Goal: Check status: Check status

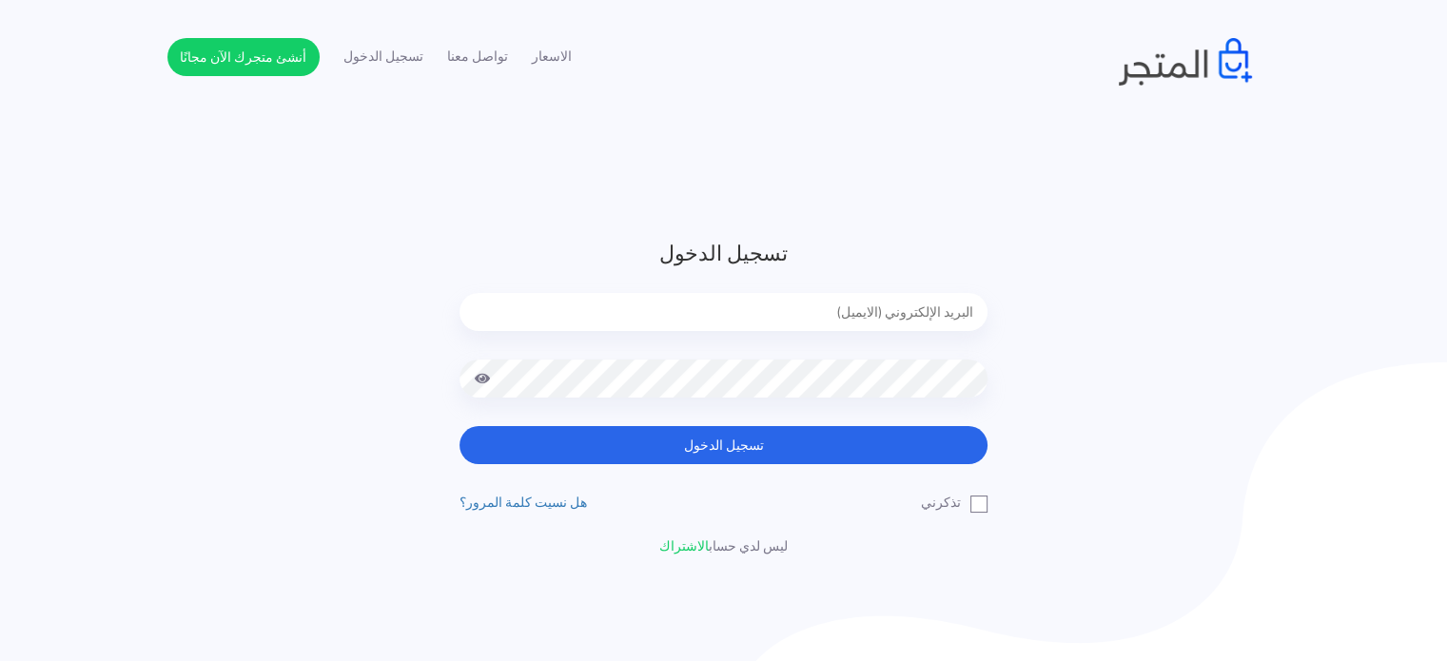
click at [871, 319] on input "email" at bounding box center [723, 312] width 528 height 38
click at [837, 316] on input "email" at bounding box center [723, 312] width 528 height 38
type input "[EMAIL_ADDRESS][DOMAIN_NAME]"
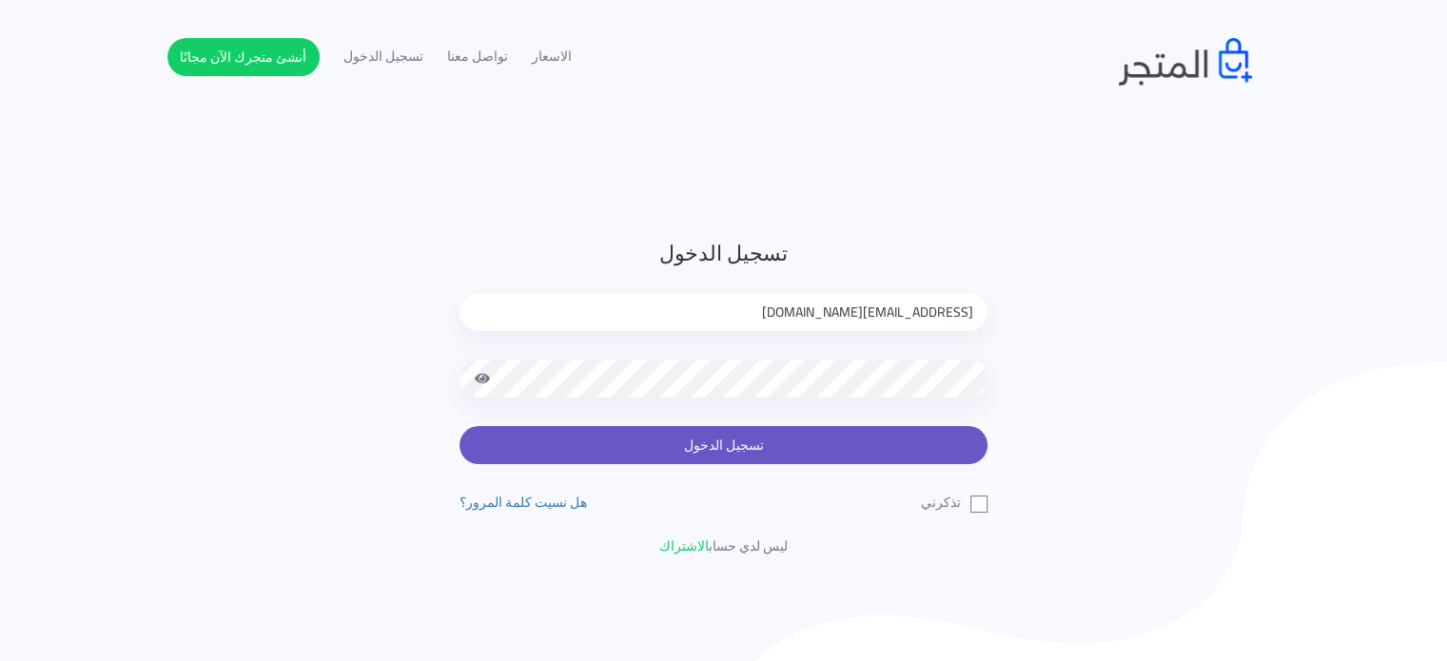
click at [825, 432] on button "تسجيل الدخول" at bounding box center [723, 445] width 528 height 38
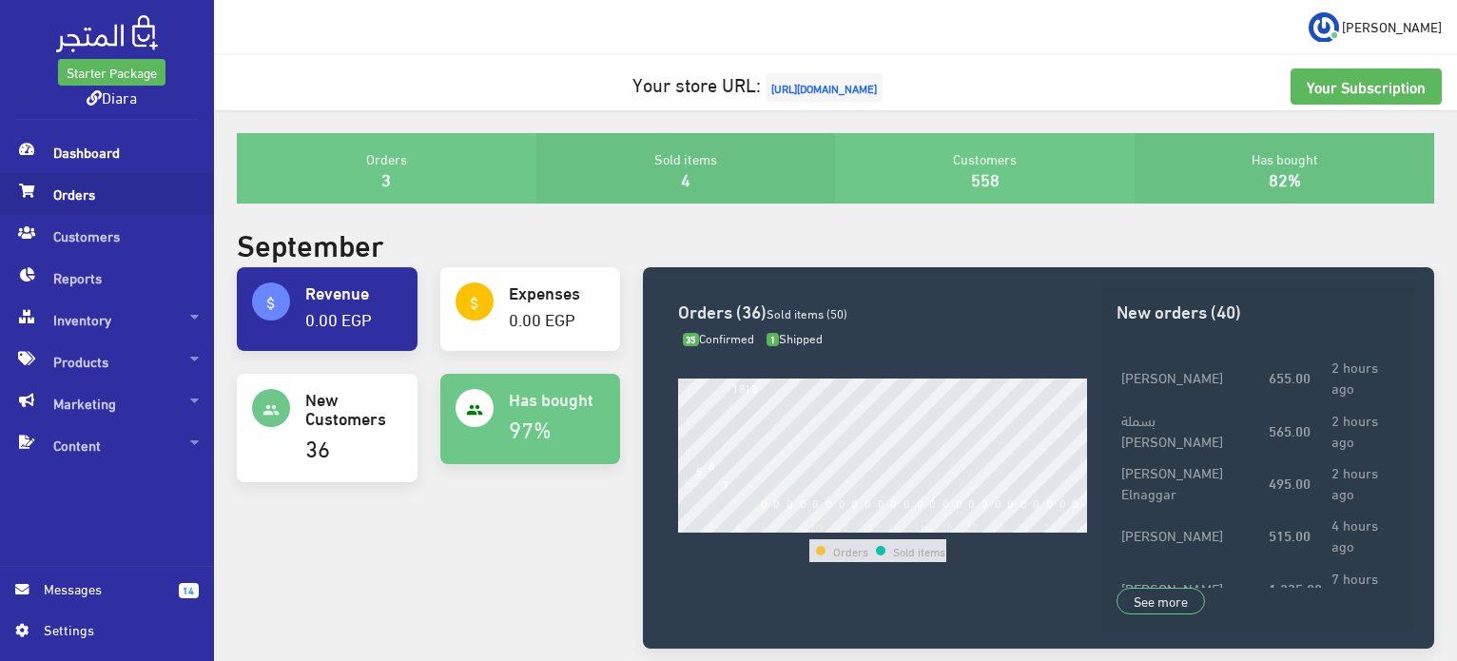
click at [79, 189] on span "Orders" at bounding box center [107, 194] width 184 height 42
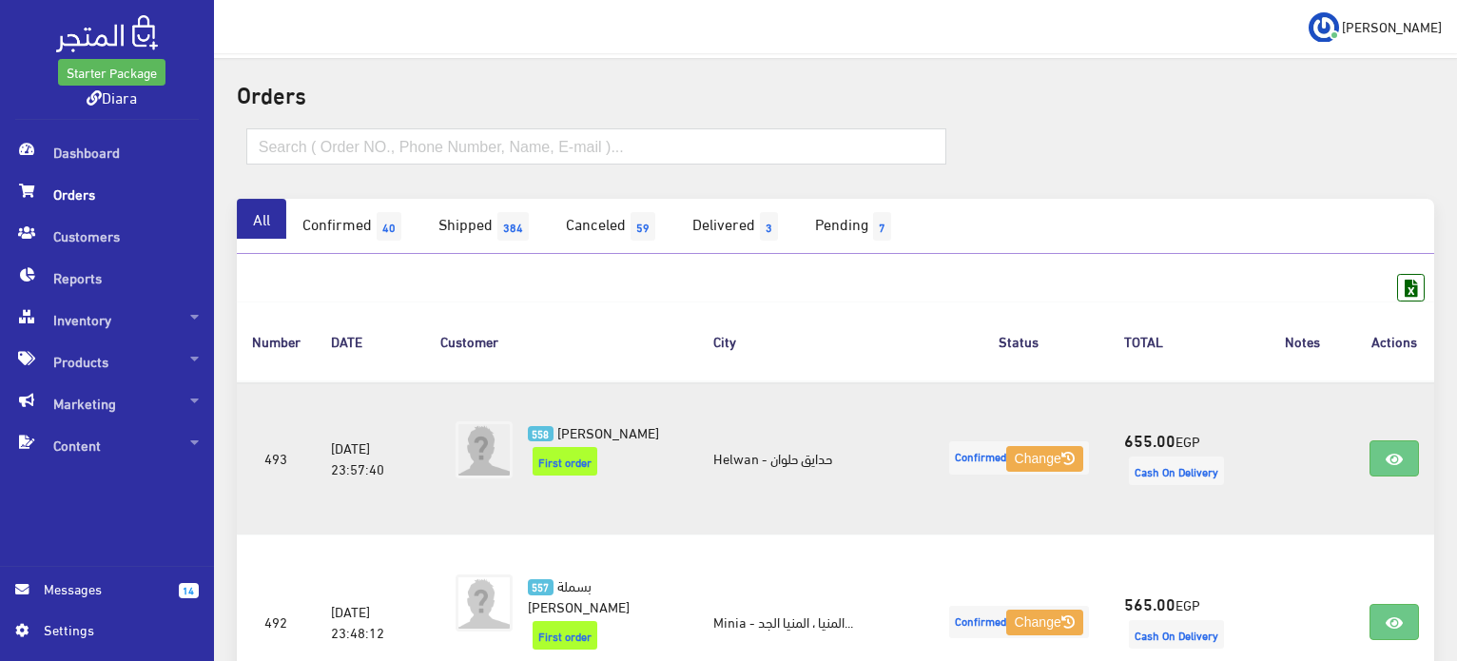
scroll to position [95, 0]
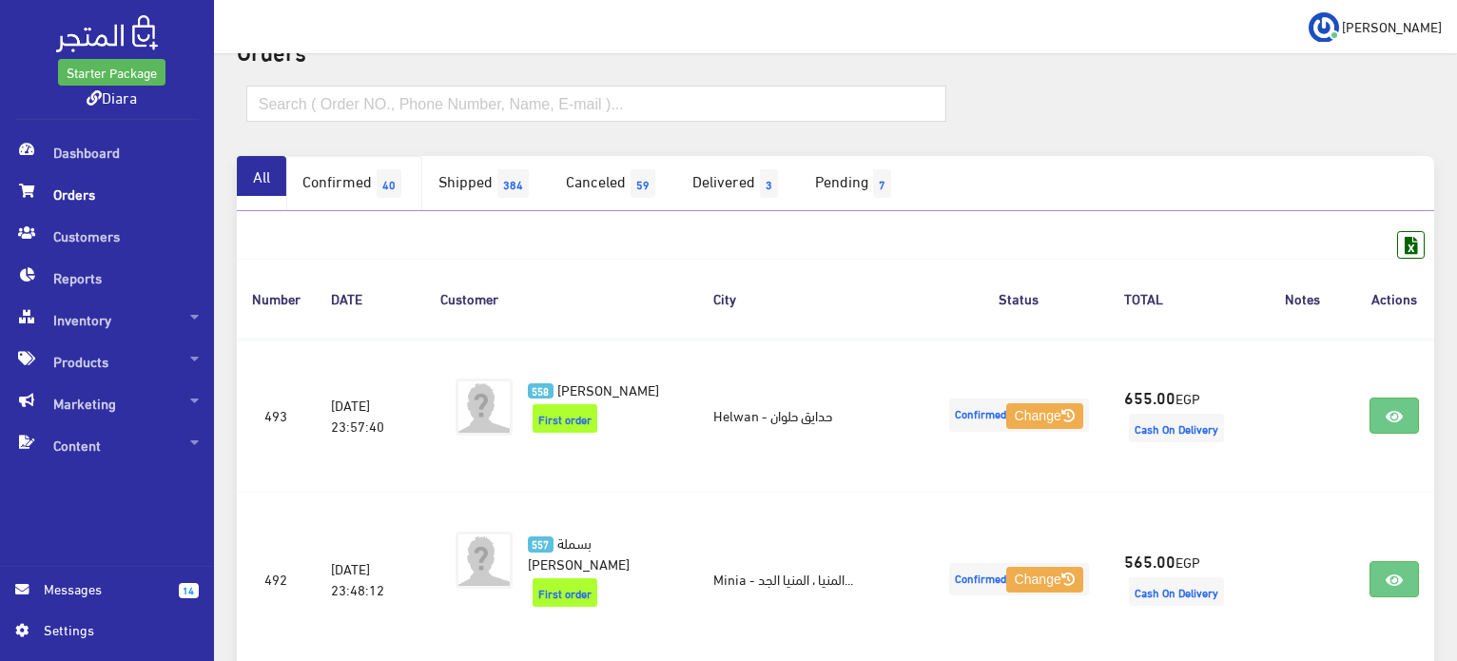
click at [401, 177] on span "40" at bounding box center [389, 183] width 25 height 29
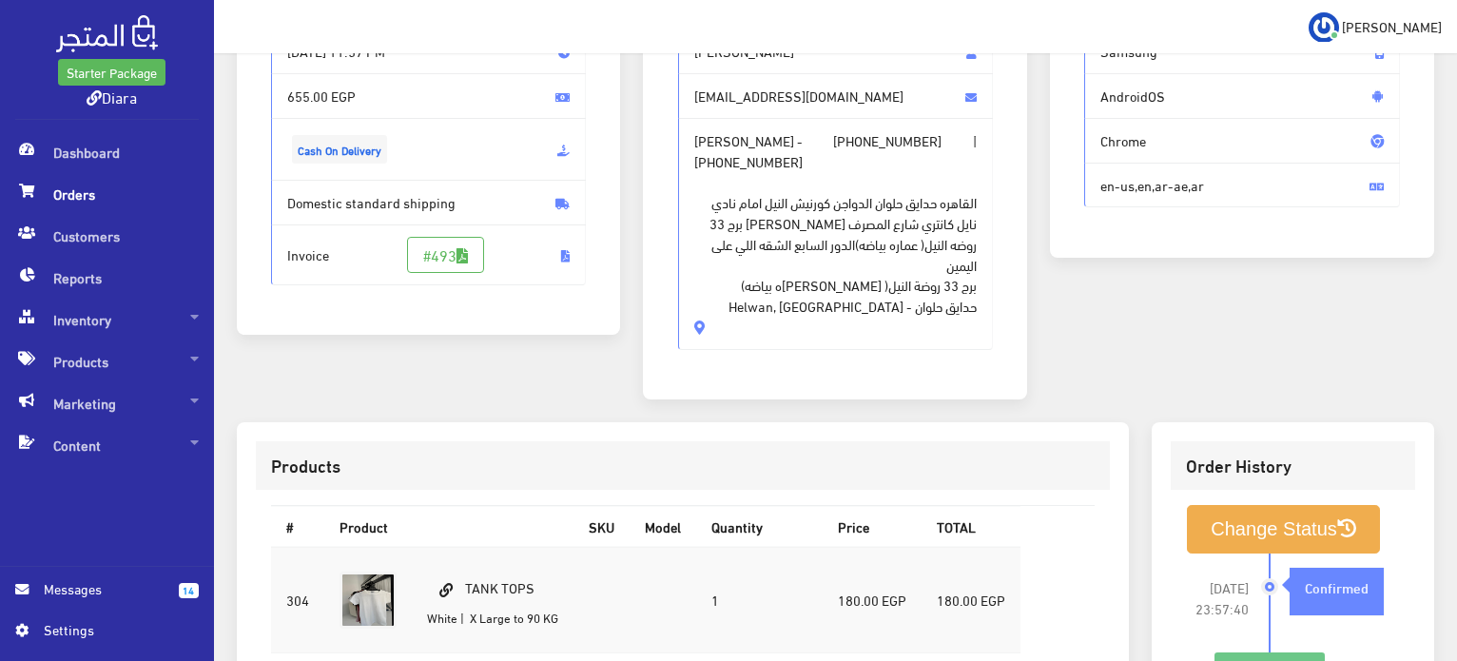
scroll to position [203, 0]
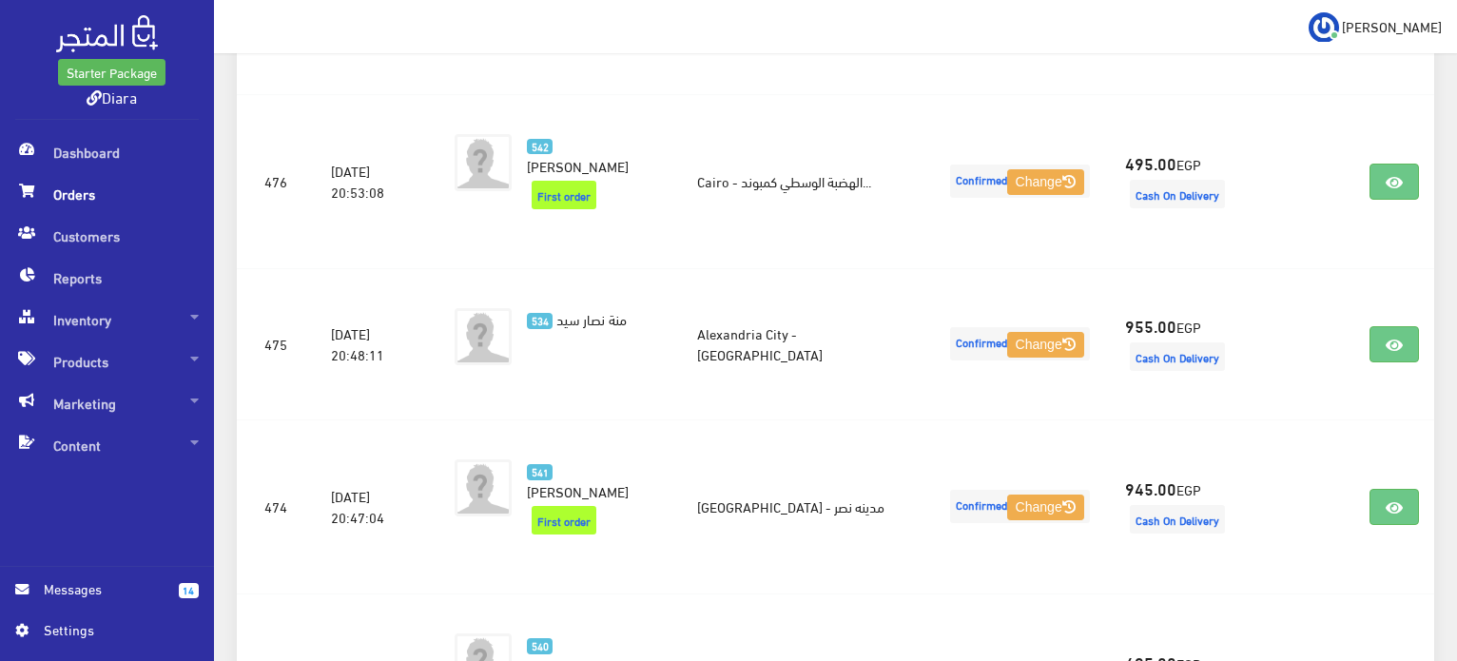
scroll to position [3120, 0]
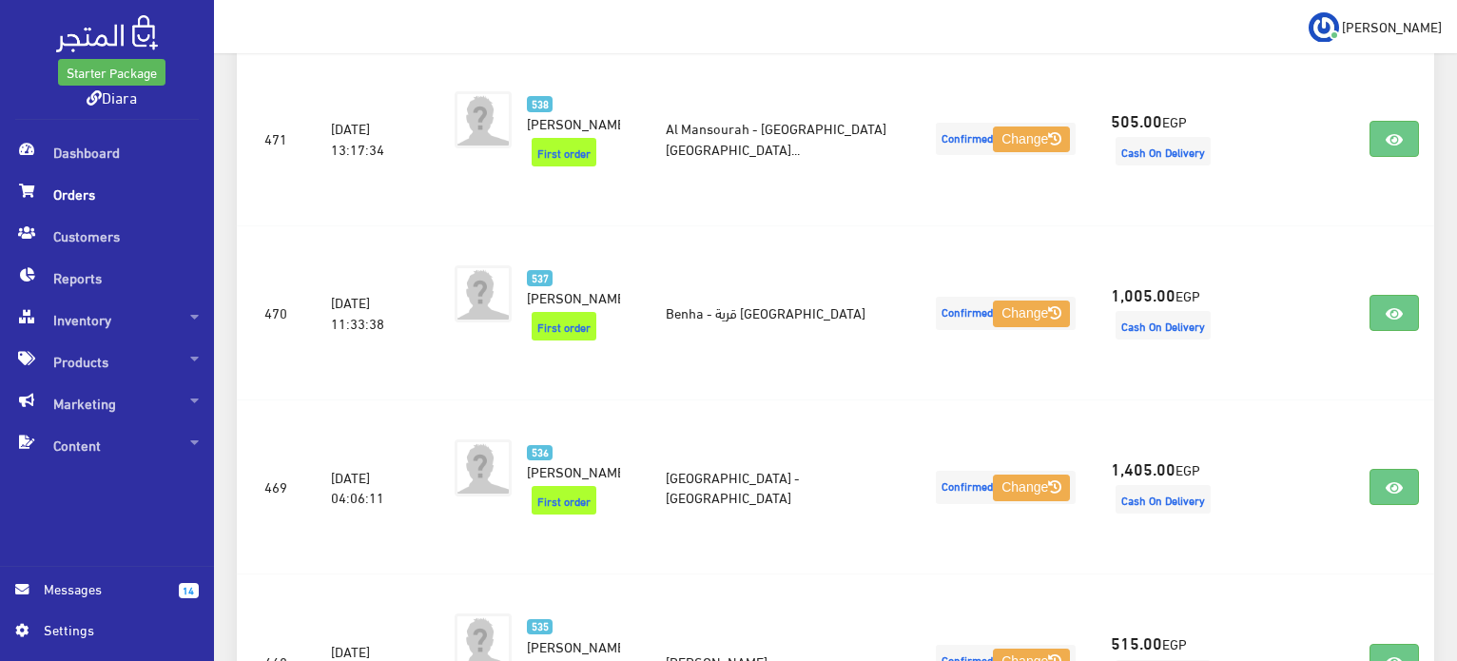
scroll to position [590, 0]
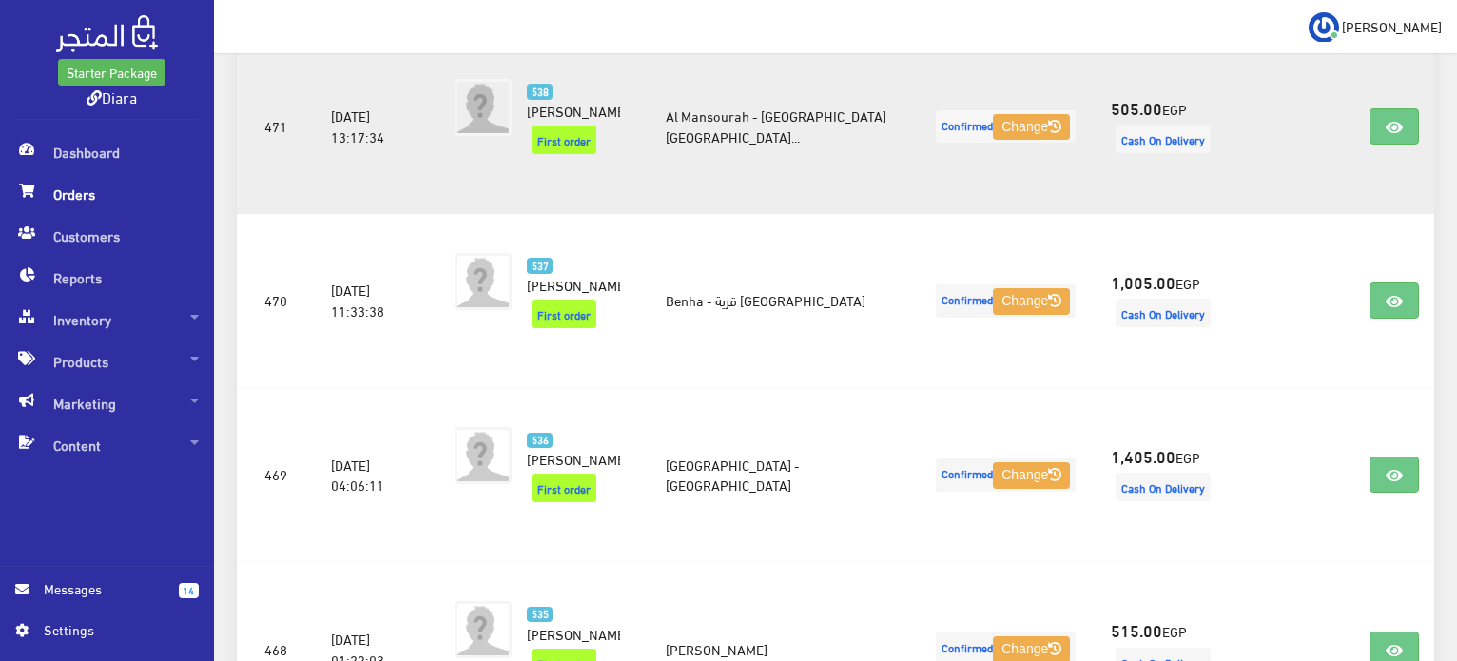
drag, startPoint x: 1430, startPoint y: 140, endPoint x: 1370, endPoint y: 154, distance: 61.6
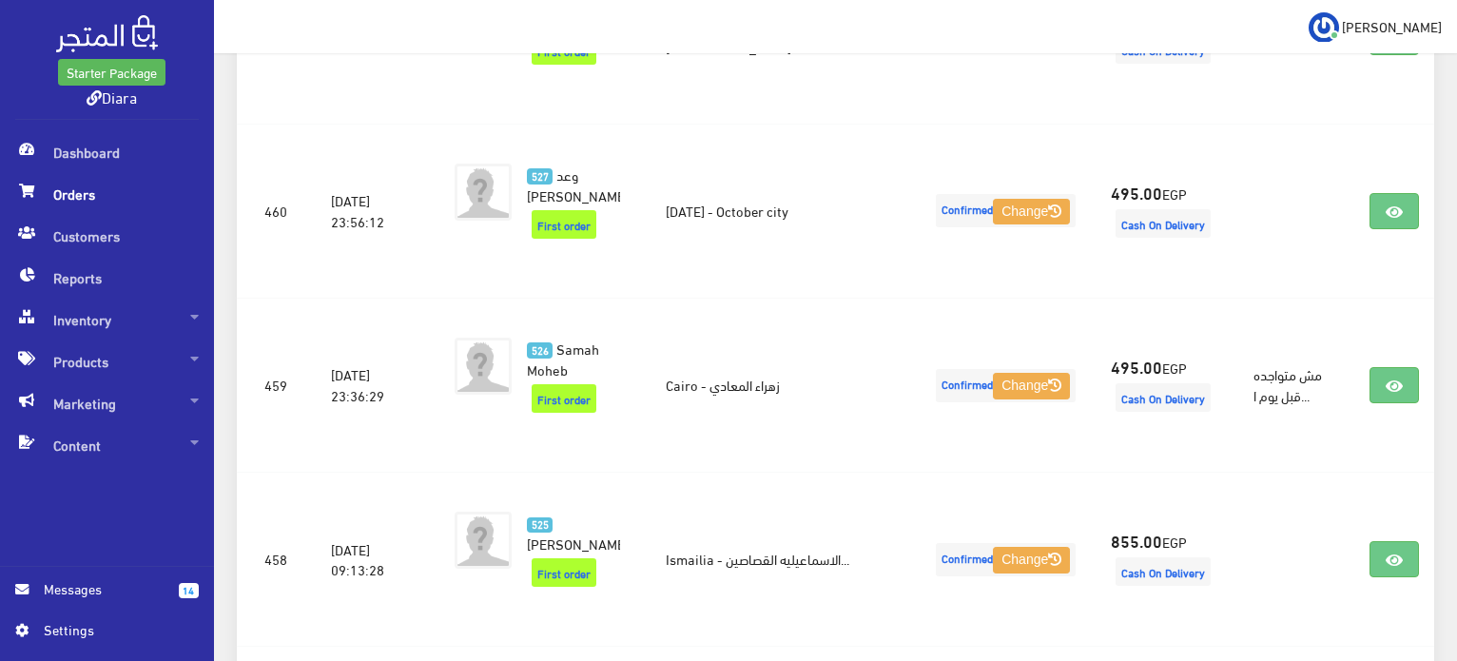
scroll to position [3169, 0]
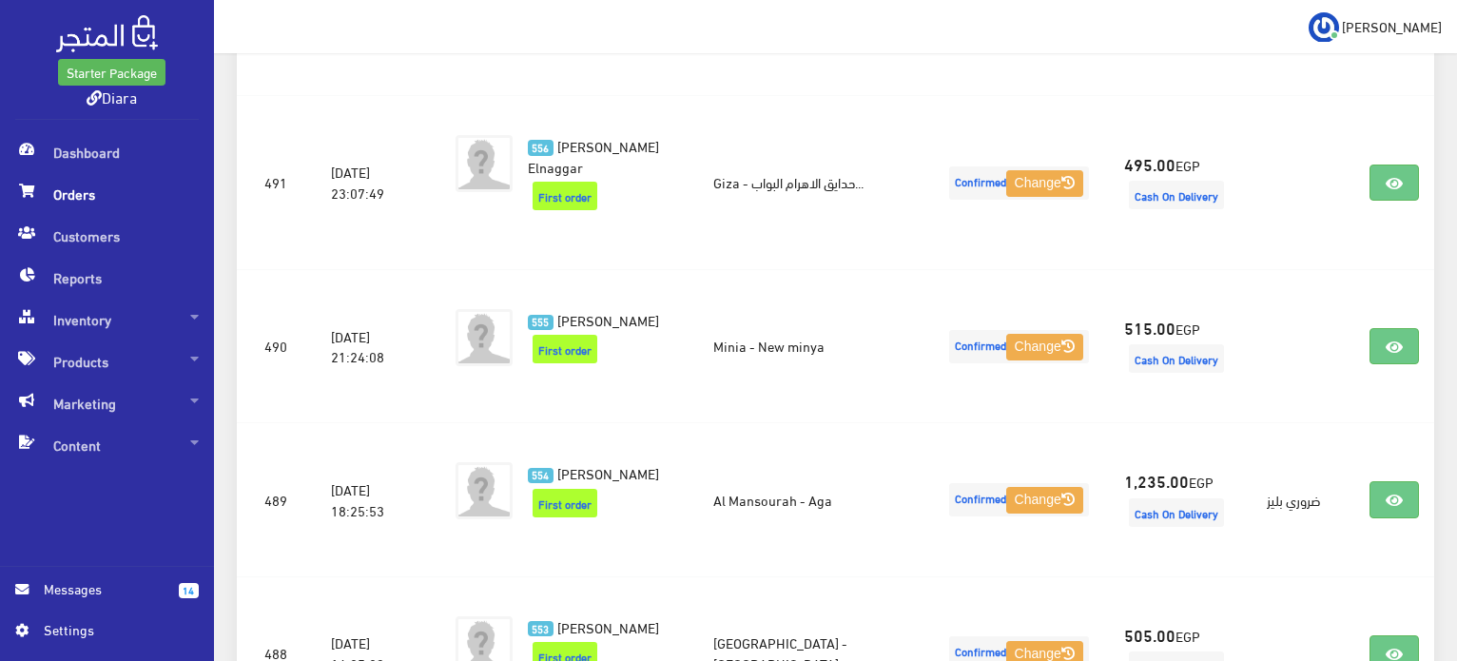
scroll to position [761, 0]
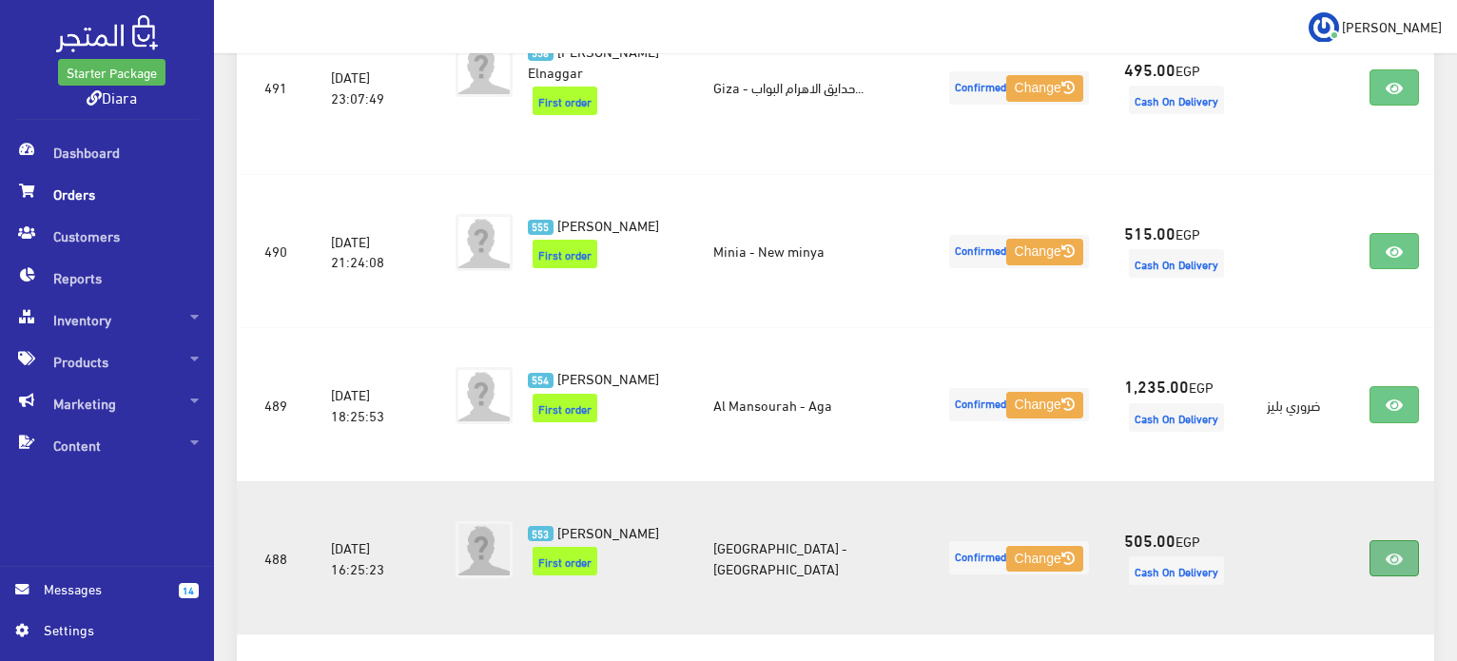
click at [1404, 540] on link at bounding box center [1394, 558] width 49 height 36
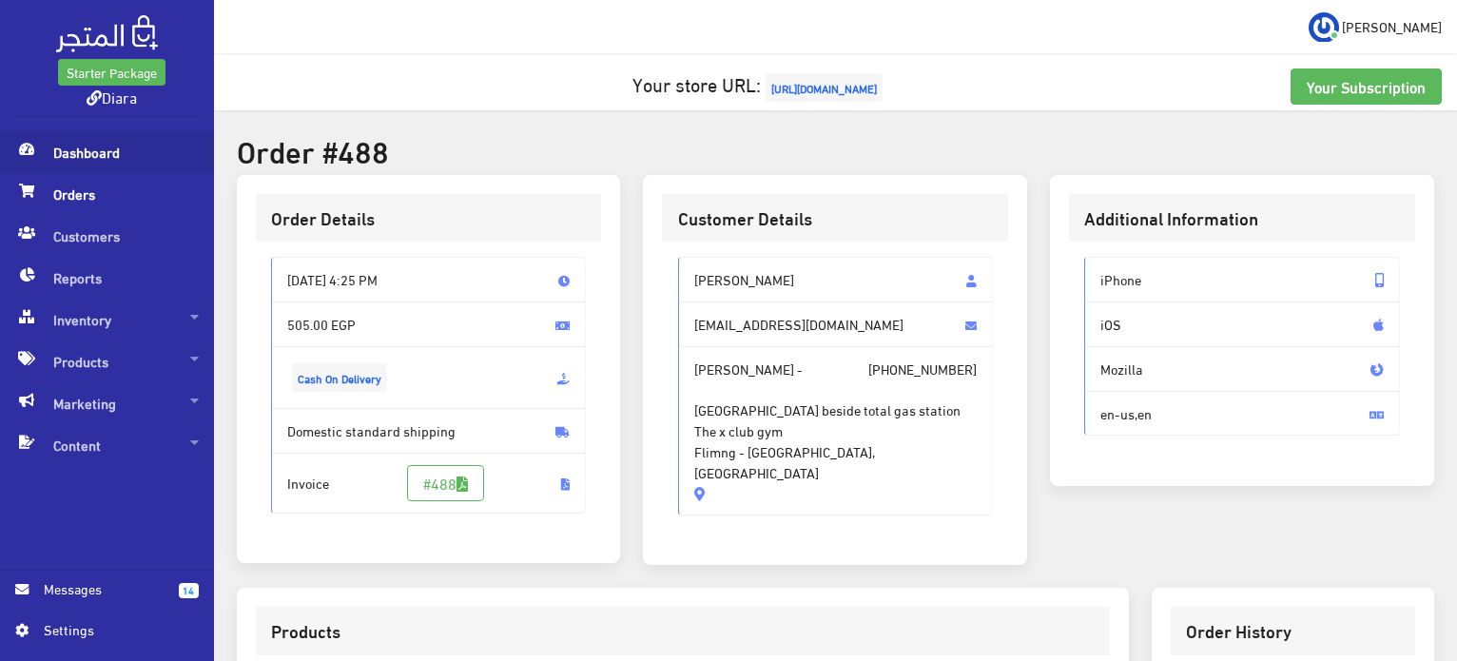
click at [47, 147] on span "Dashboard" at bounding box center [107, 152] width 184 height 42
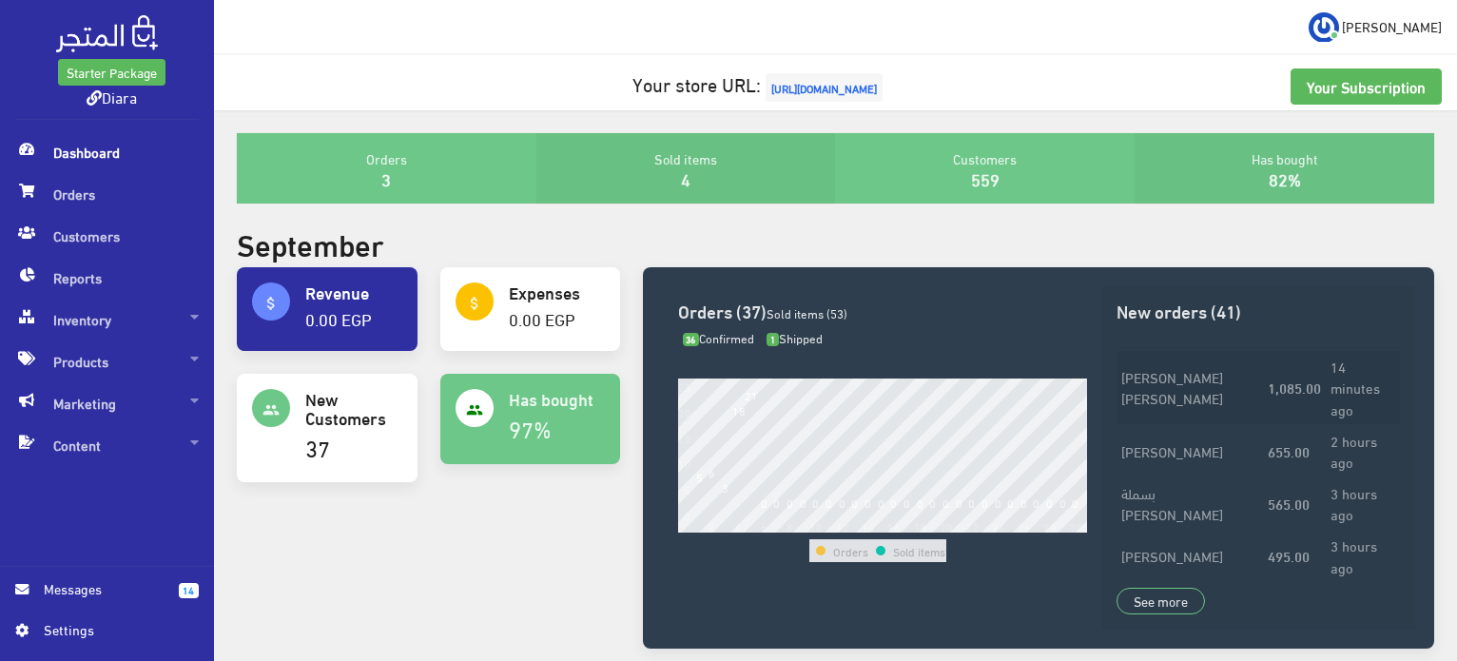
click at [1292, 394] on td "1,085.00" at bounding box center [1294, 388] width 63 height 74
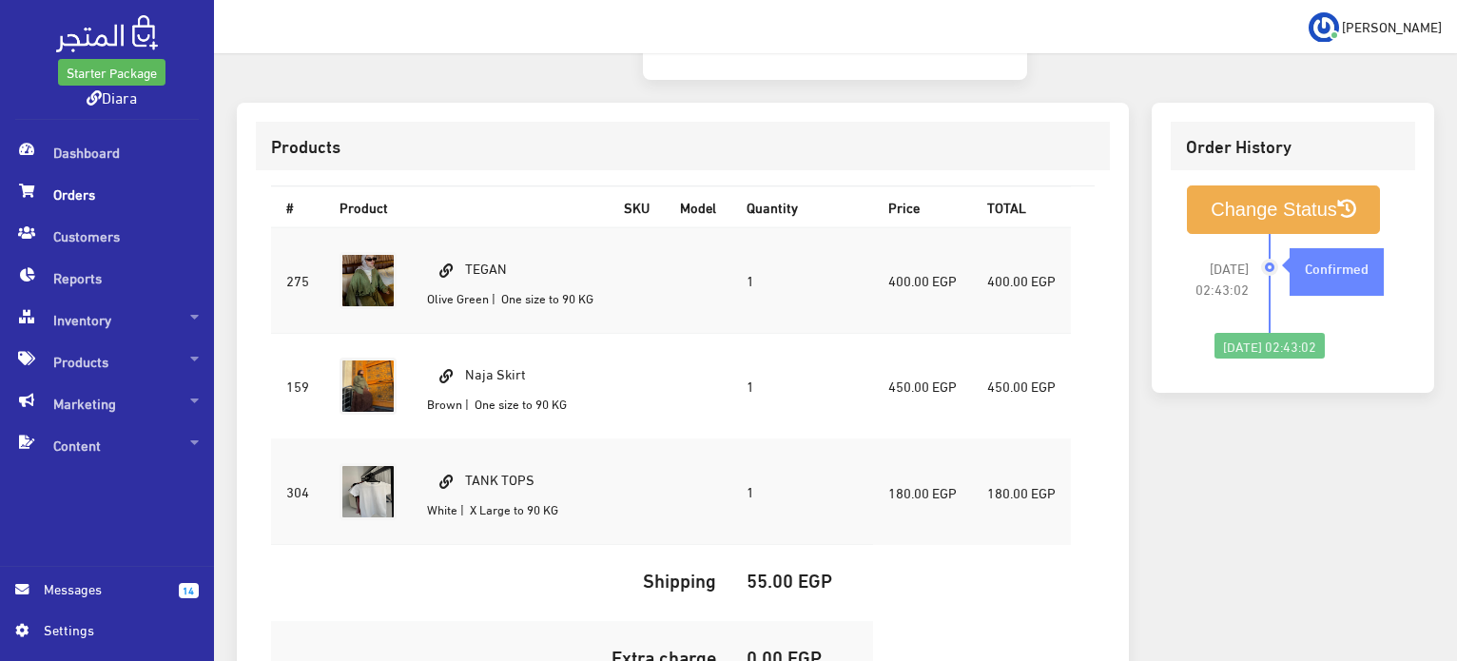
scroll to position [571, 0]
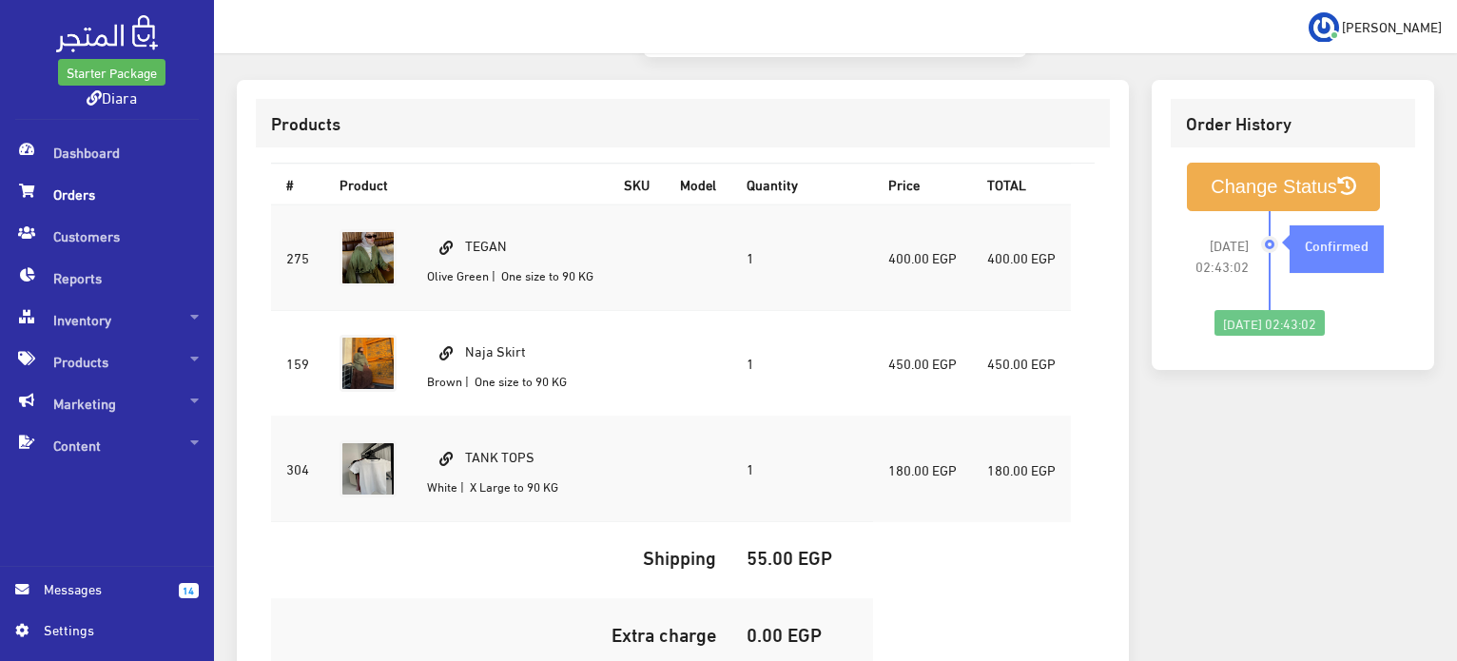
click at [50, 205] on span "Orders" at bounding box center [107, 194] width 184 height 42
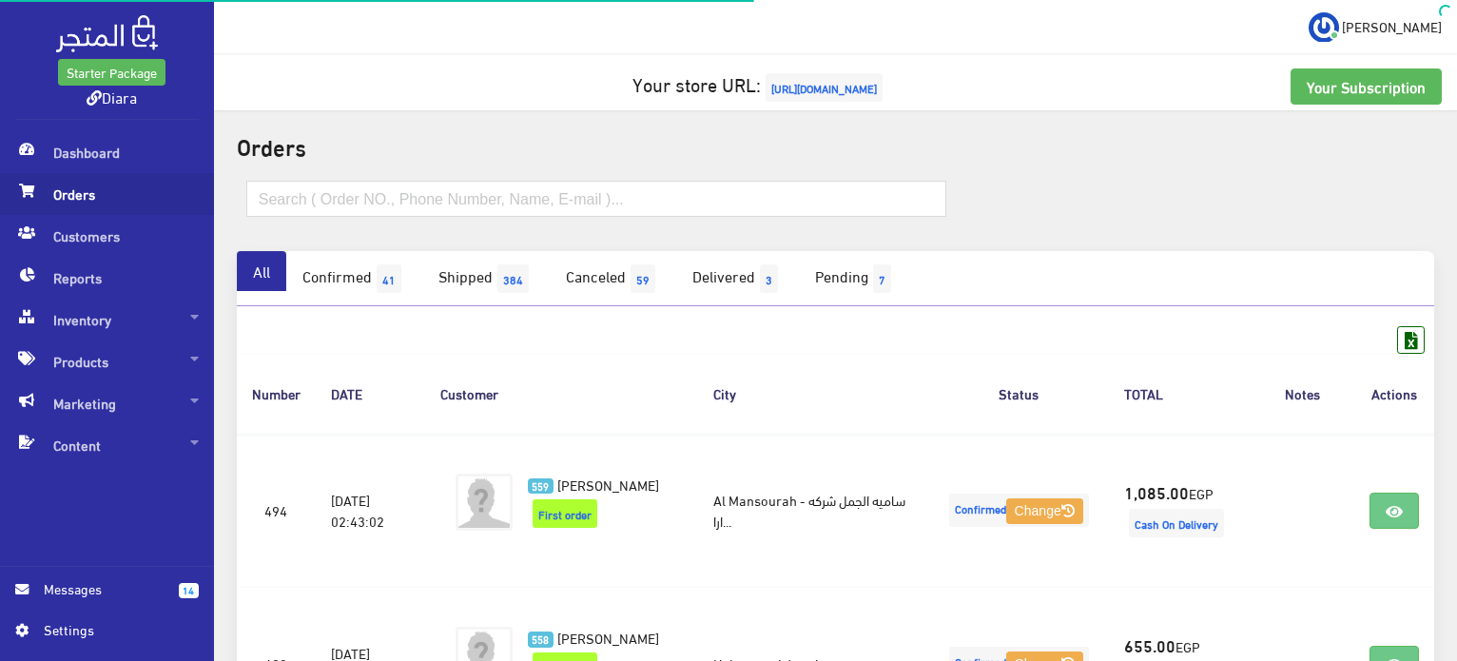
click at [75, 206] on span "Orders" at bounding box center [107, 194] width 184 height 42
click at [401, 288] on span "41" at bounding box center [389, 278] width 25 height 29
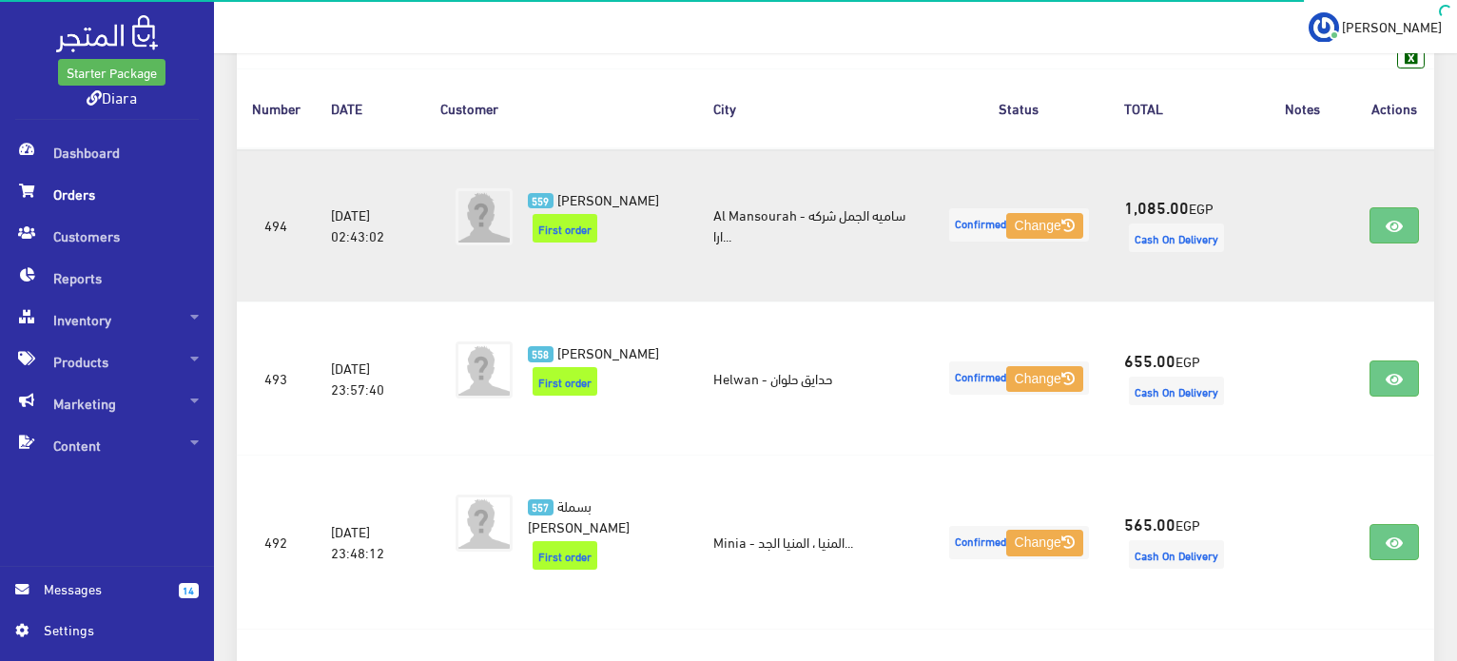
scroll to position [571, 0]
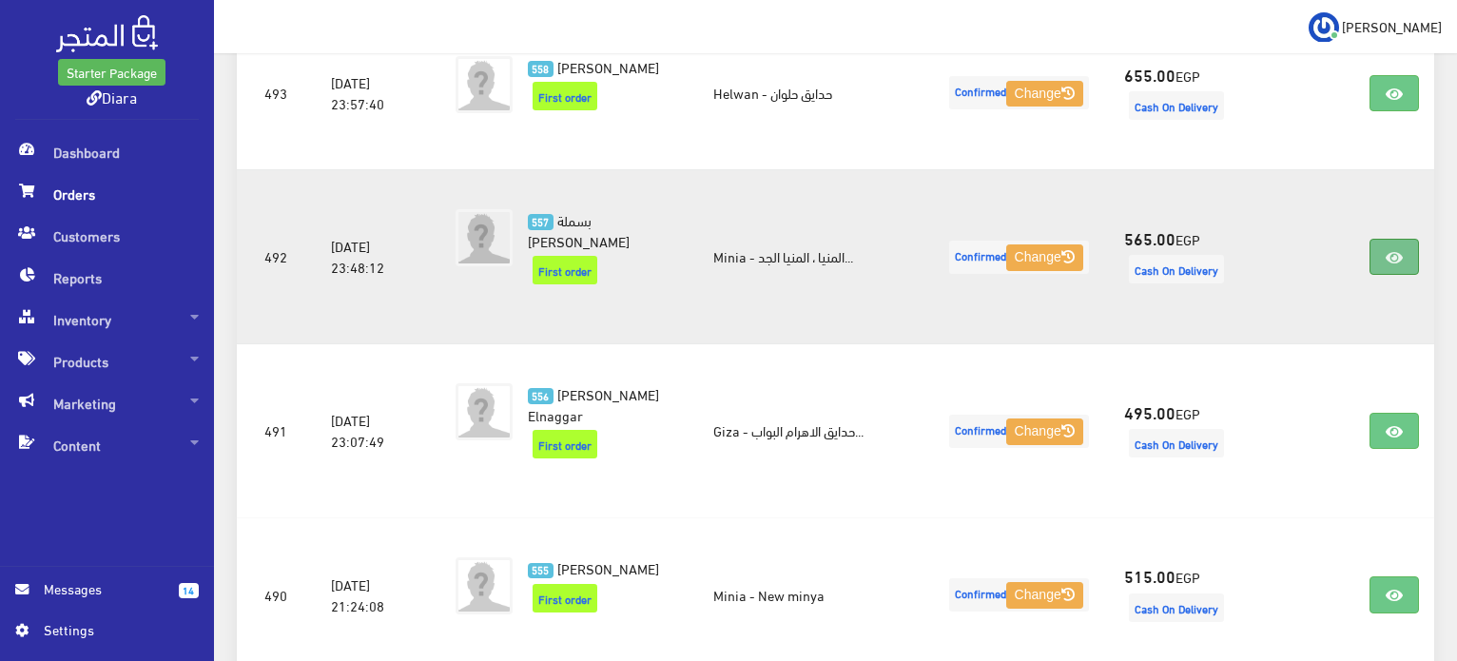
click at [1399, 262] on icon at bounding box center [1394, 257] width 17 height 15
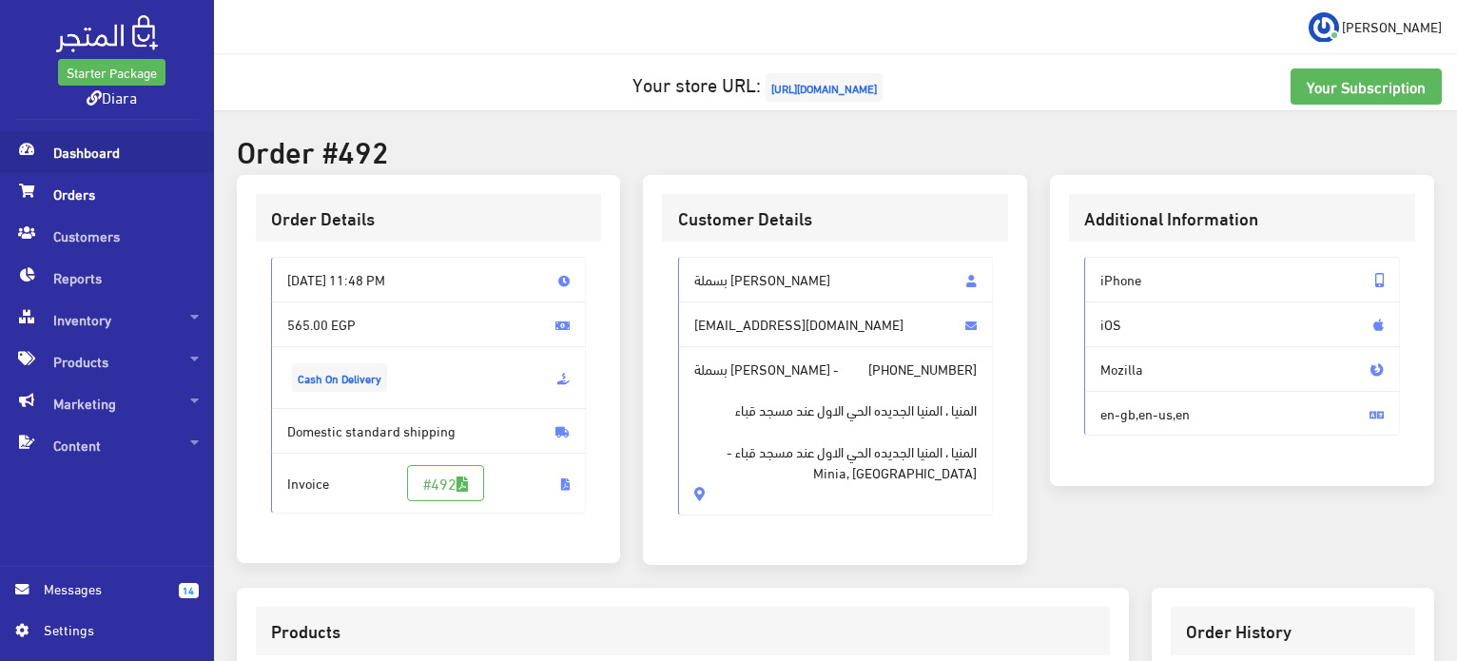
click at [84, 163] on span "Dashboard" at bounding box center [107, 152] width 184 height 42
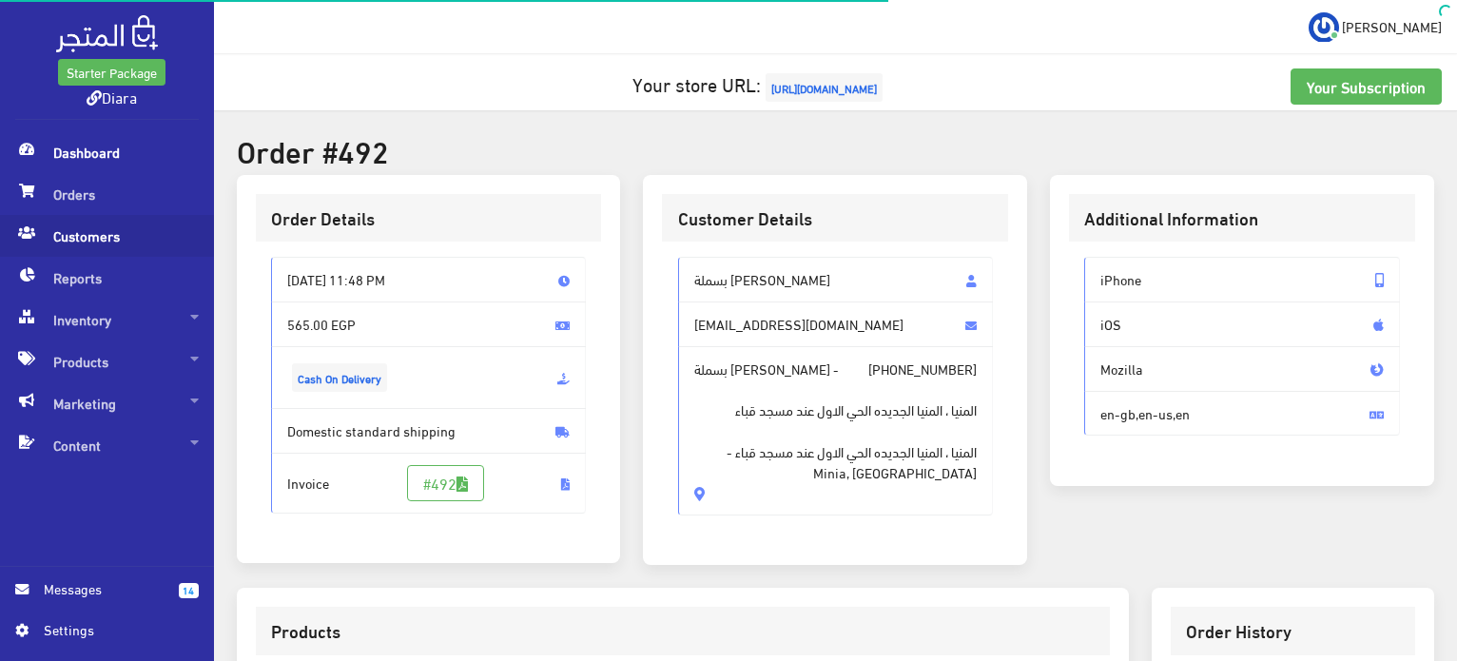
click at [86, 215] on span "Customers" at bounding box center [107, 236] width 184 height 42
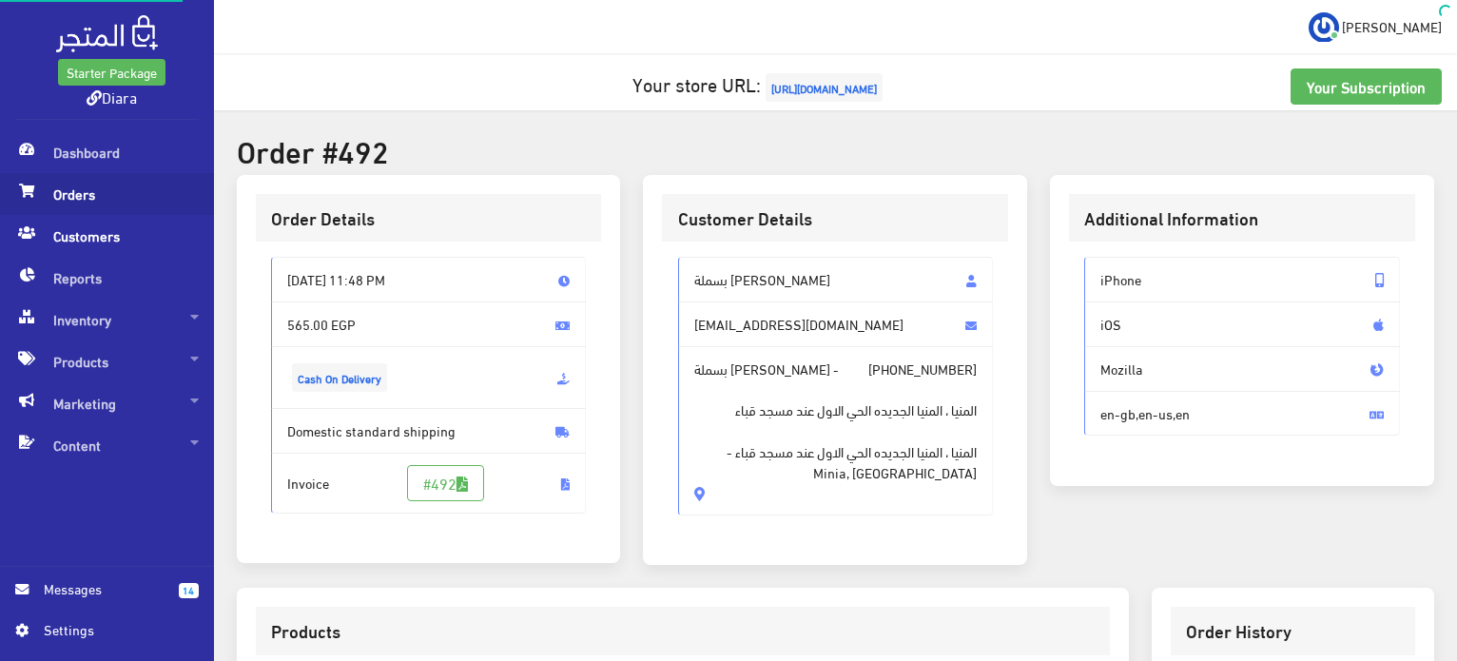
click at [84, 202] on span "Orders" at bounding box center [107, 194] width 184 height 42
click at [123, 211] on span "Orders" at bounding box center [107, 194] width 184 height 42
click at [80, 198] on span "Orders" at bounding box center [107, 194] width 184 height 42
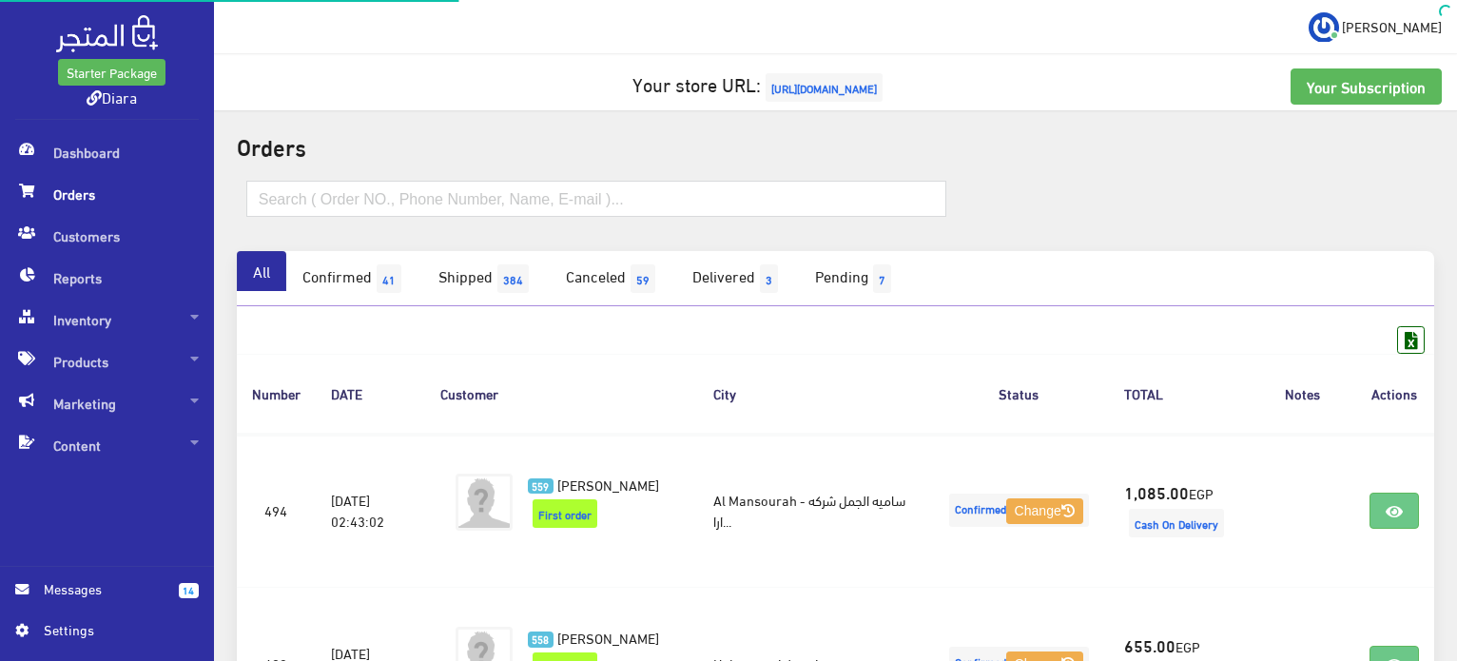
click at [65, 194] on span "Orders" at bounding box center [107, 194] width 184 height 42
click at [358, 272] on link "Confirmed 41" at bounding box center [354, 278] width 136 height 55
click at [409, 208] on input "text" at bounding box center [596, 199] width 700 height 36
paste input "01210244686"
type input "01210244686"
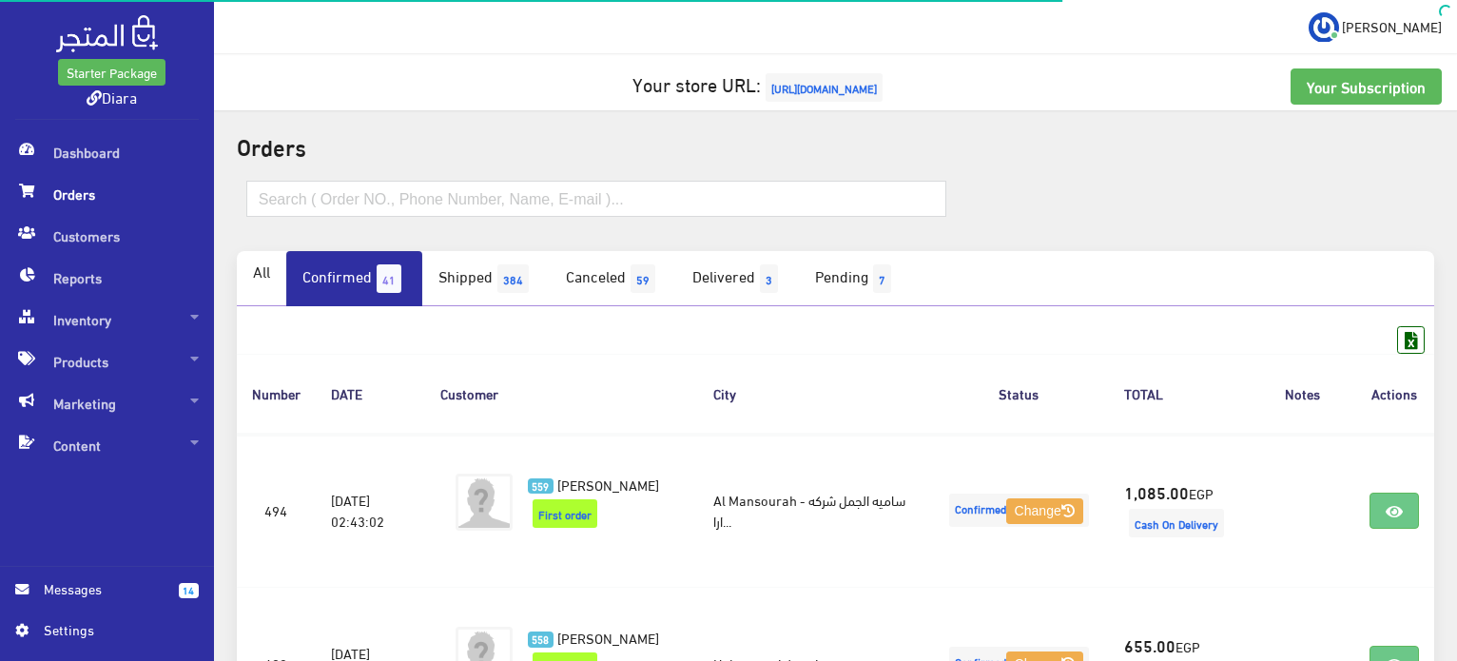
click at [411, 207] on input "text" at bounding box center [596, 199] width 700 height 36
type input "01210244686"
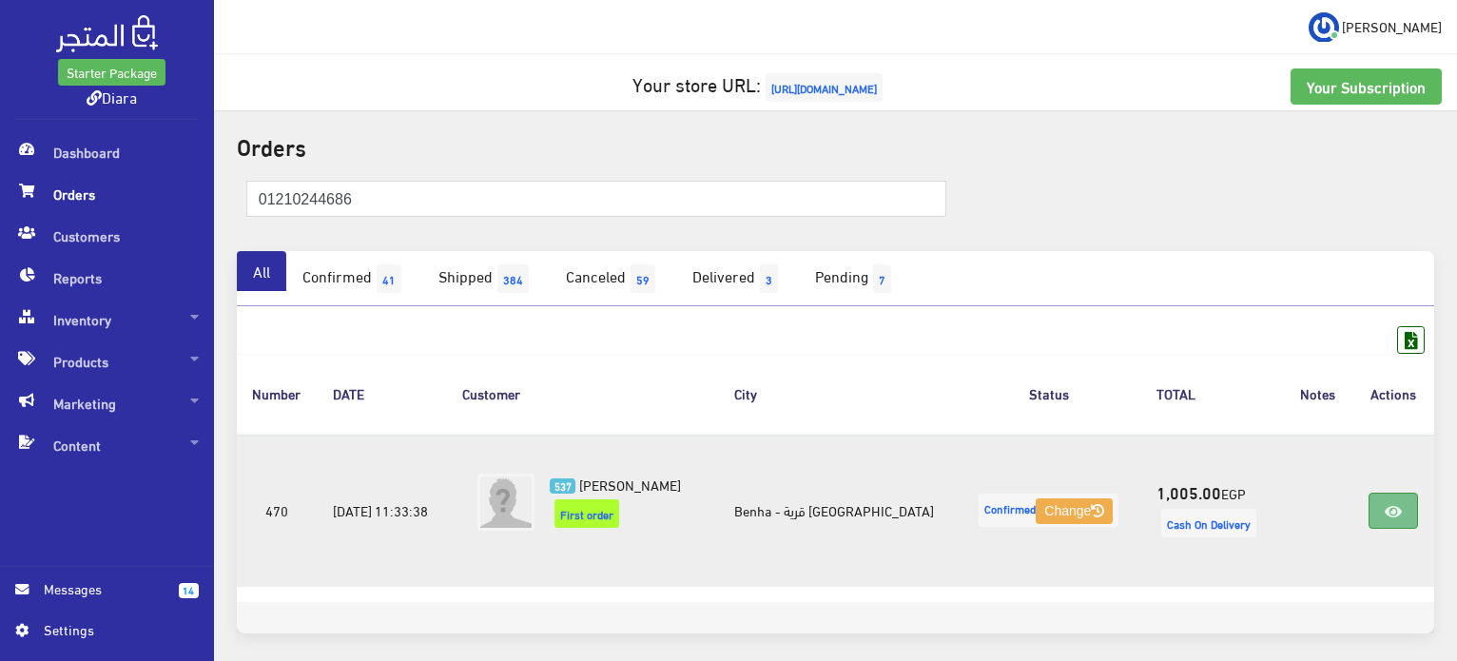
click at [1385, 509] on icon at bounding box center [1393, 511] width 17 height 15
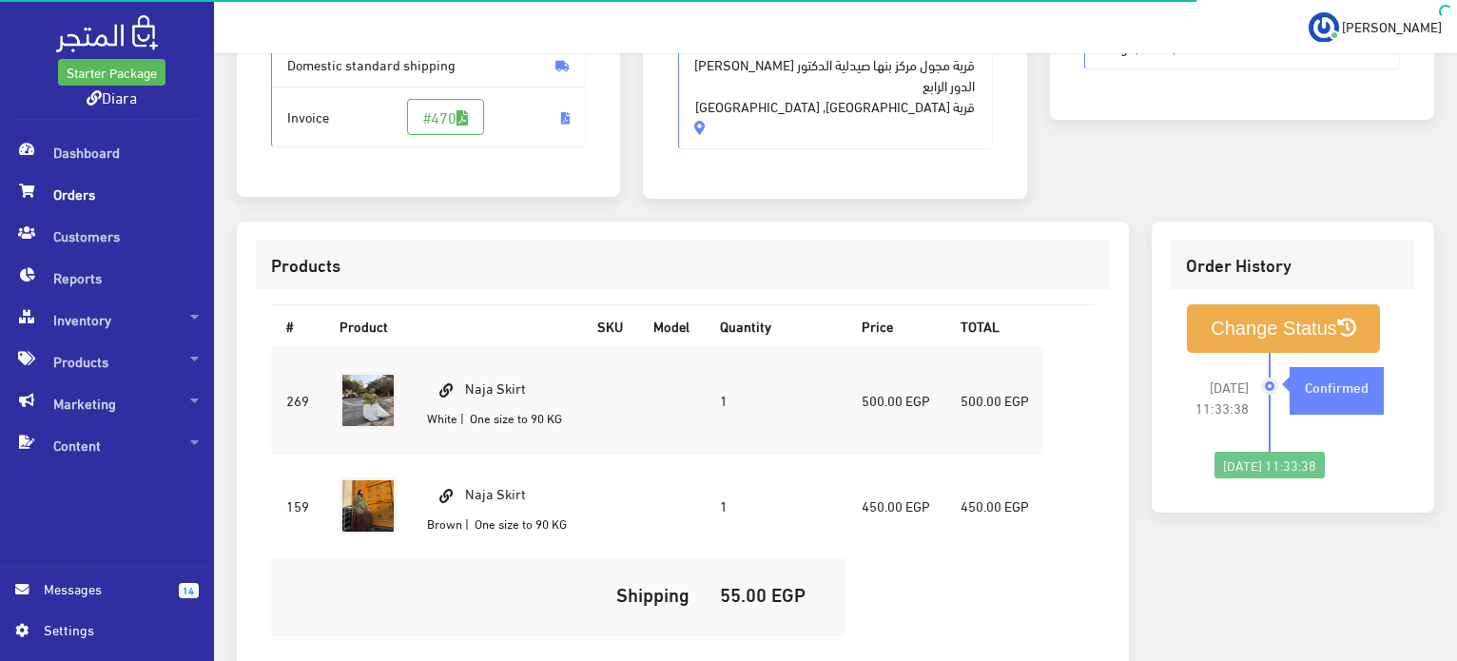
scroll to position [644, 0]
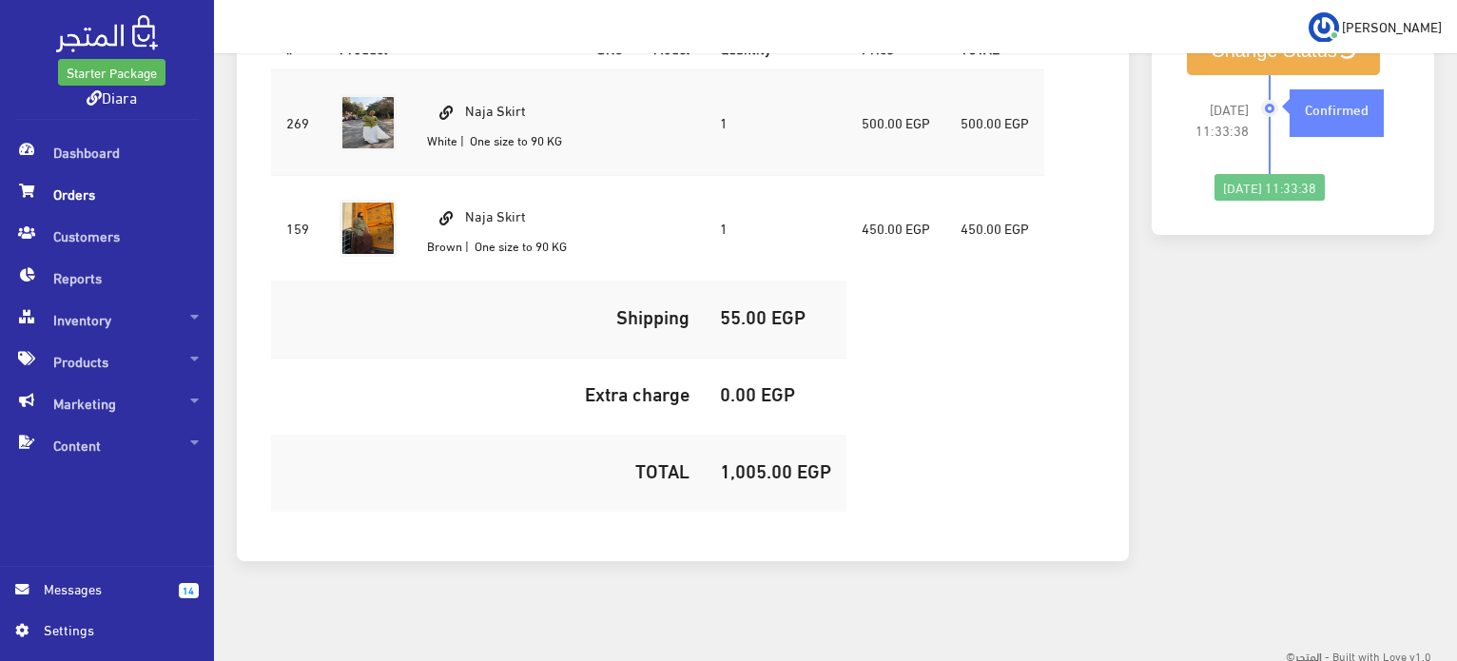
click at [44, 195] on span "Orders" at bounding box center [107, 194] width 184 height 42
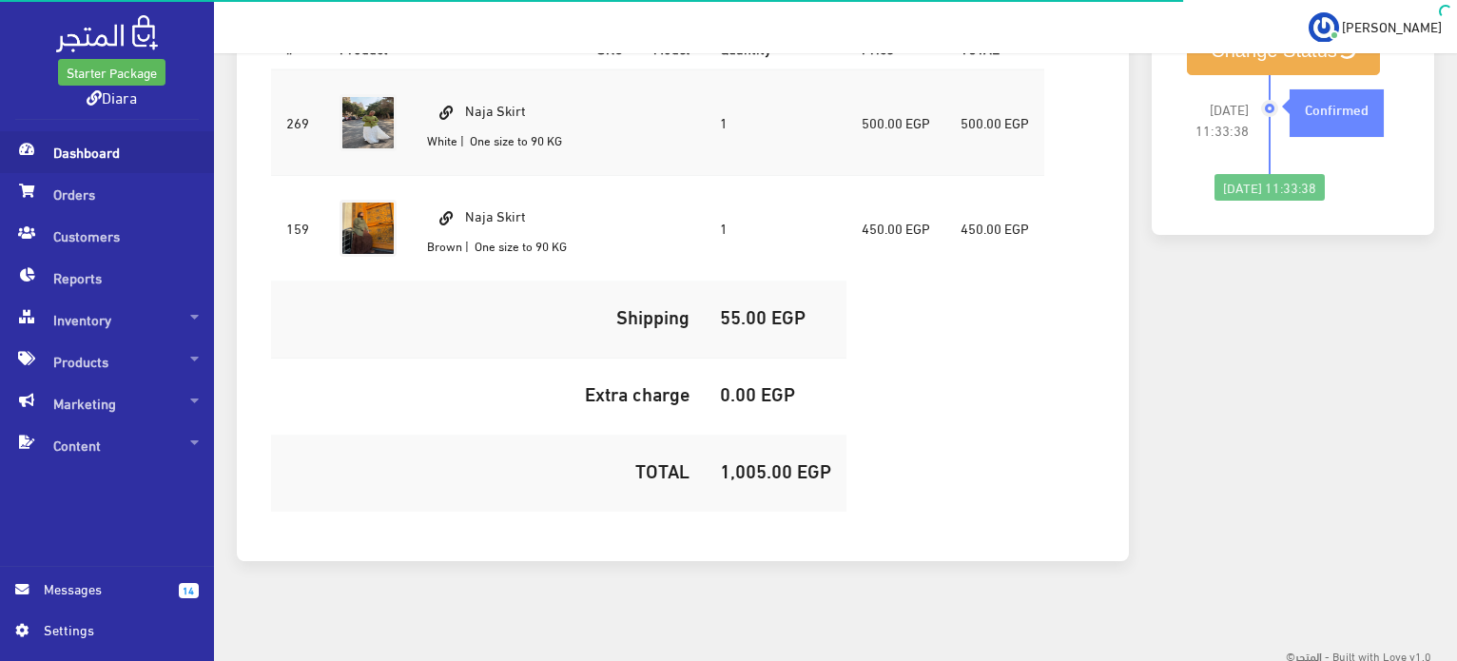
click at [75, 158] on span "Dashboard" at bounding box center [107, 152] width 184 height 42
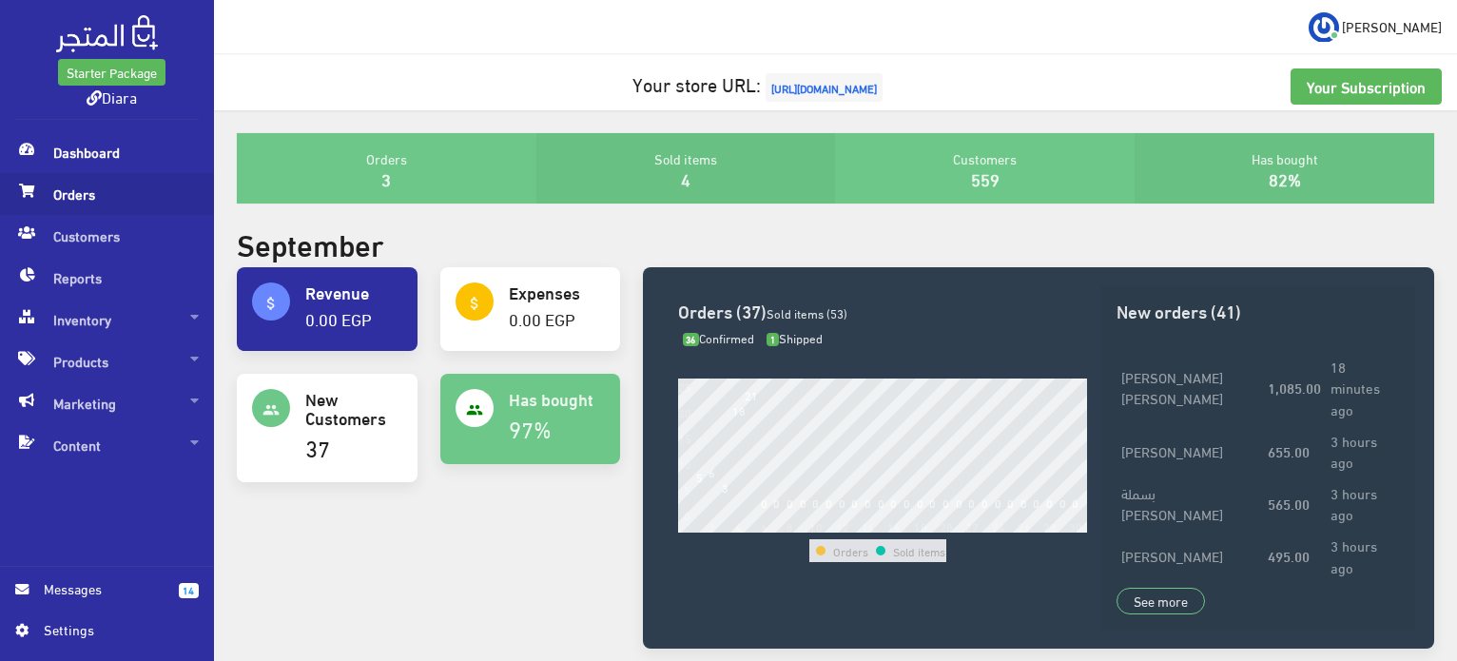
click at [34, 198] on span at bounding box center [26, 190] width 23 height 34
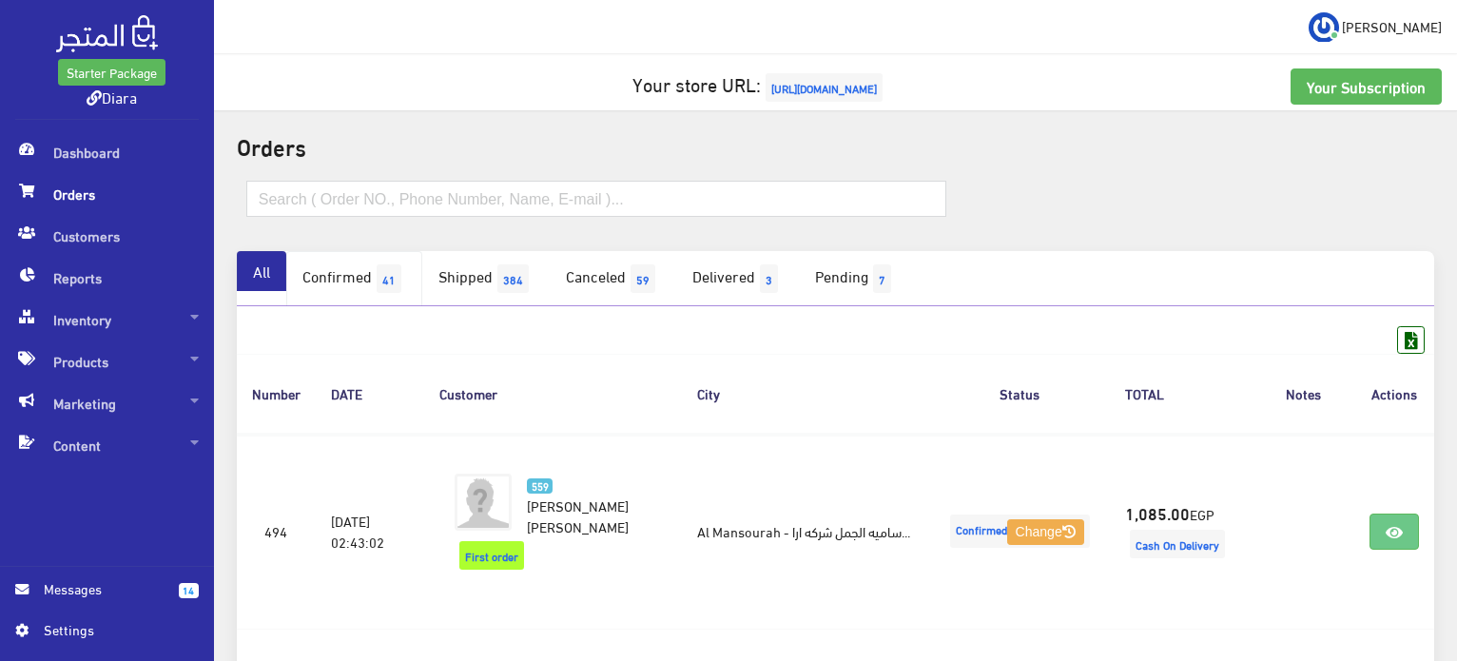
click at [338, 299] on link "Confirmed 41" at bounding box center [354, 278] width 136 height 55
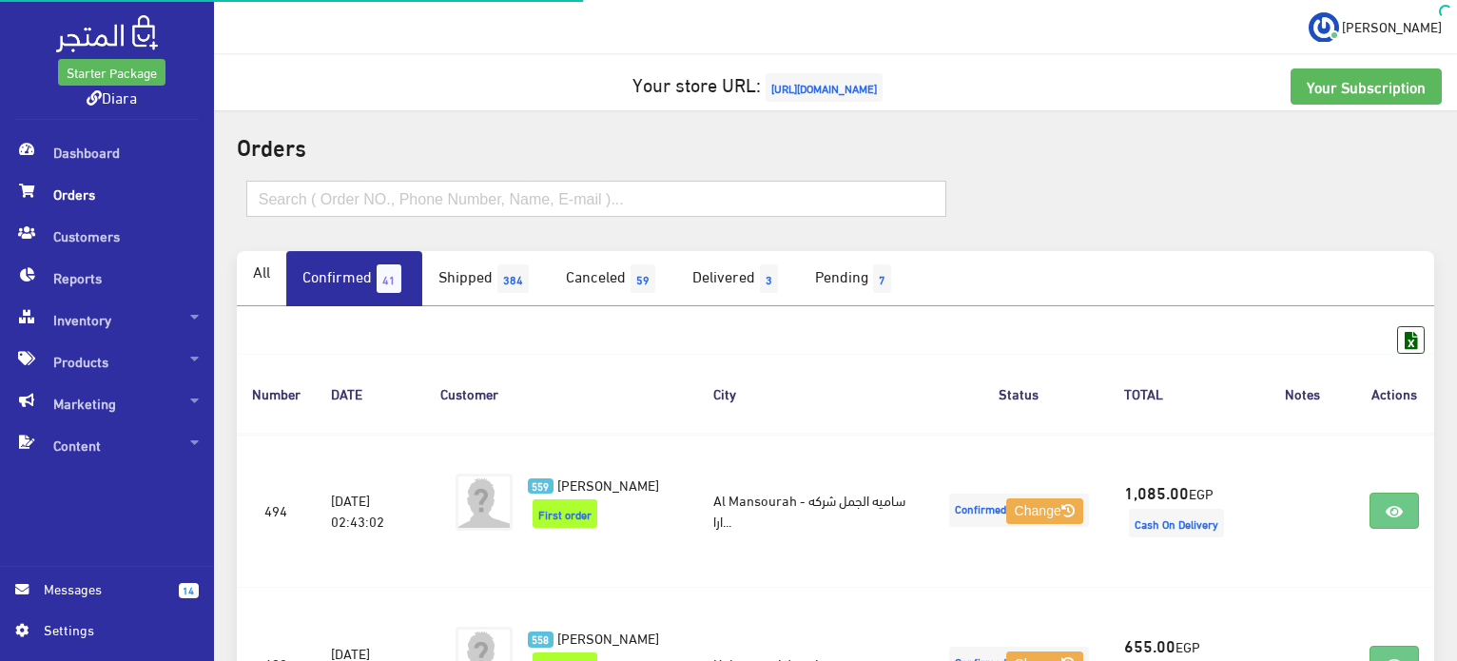
drag, startPoint x: 0, startPoint y: 0, endPoint x: 397, endPoint y: 186, distance: 438.3
click at [397, 186] on input "text" at bounding box center [596, 199] width 700 height 36
paste input "٠١١٢٨٠٣٤٧٩٢"
type input "٠١١٢٨٠٣٤٧٩٢."
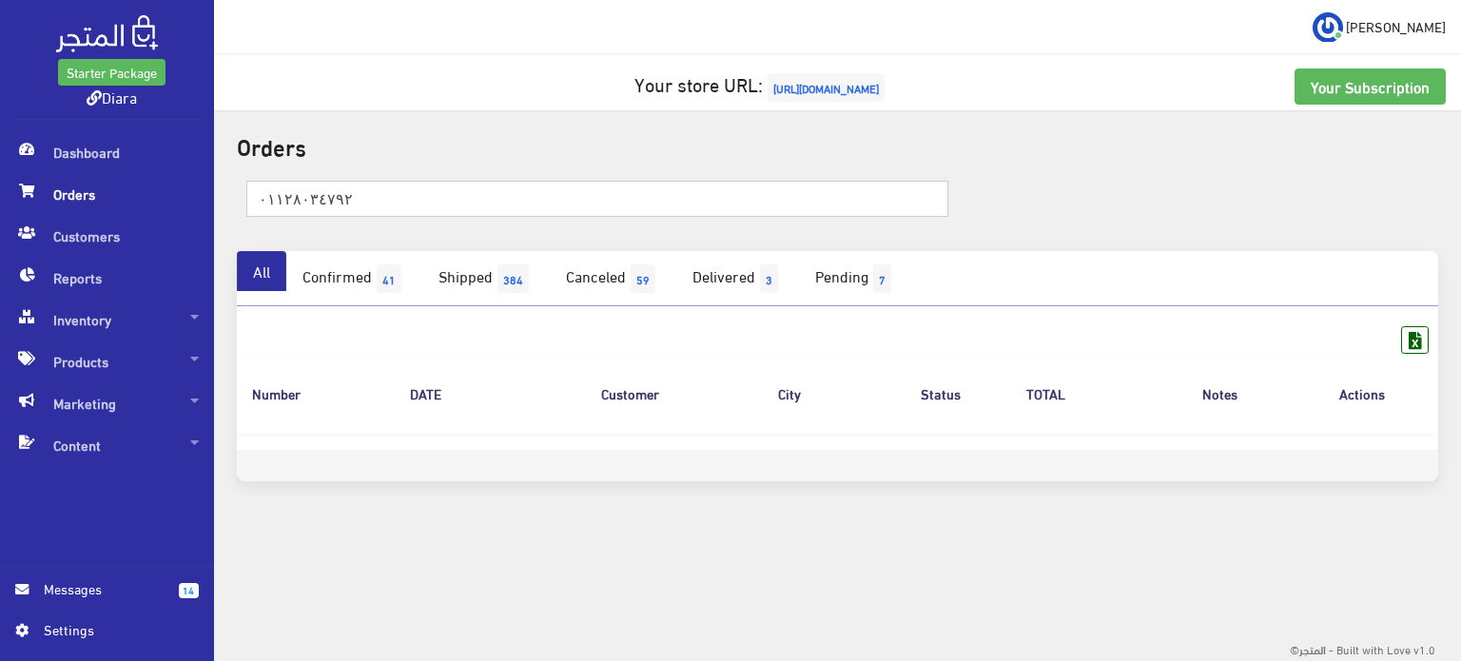
click at [512, 199] on input "٠١١٢٨٠٣٤٧٩٢" at bounding box center [597, 199] width 703 height 36
paste input "[PERSON_NAME]"
type input "[PERSON_NAME]"
